Goal: Information Seeking & Learning: Compare options

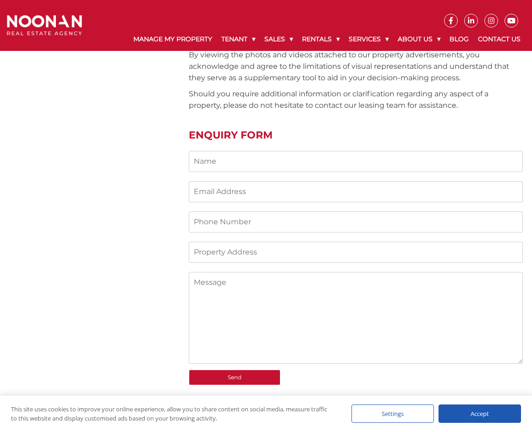
scroll to position [779, 0]
